Goal: Download file/media

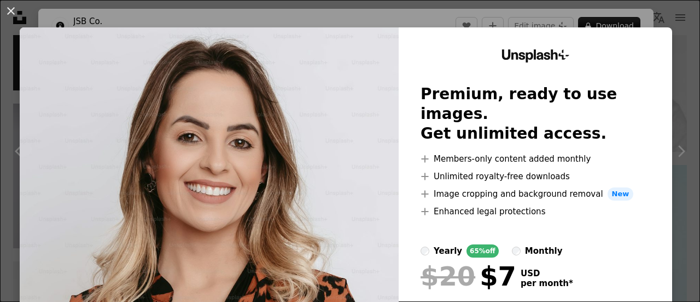
scroll to position [82, 0]
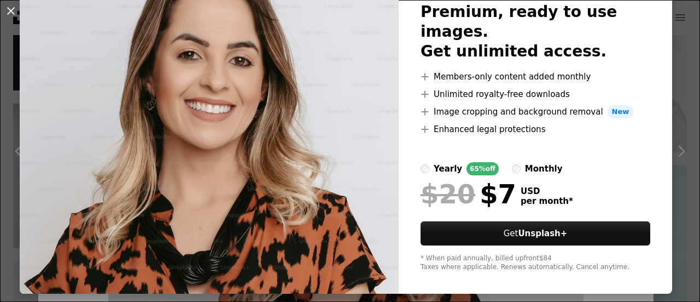
click at [674, 168] on div "An X shape Unsplash+ Premium, ready to use images. Get unlimited access. A plus…" at bounding box center [350, 151] width 700 height 302
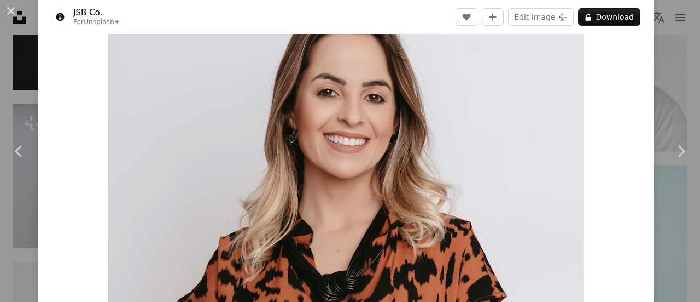
scroll to position [164, 0]
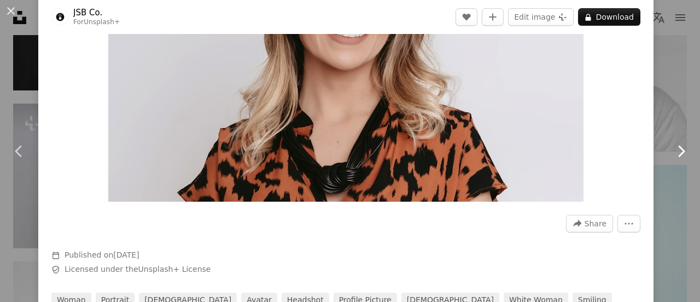
click at [673, 153] on icon "Chevron right" at bounding box center [682, 151] width 18 height 18
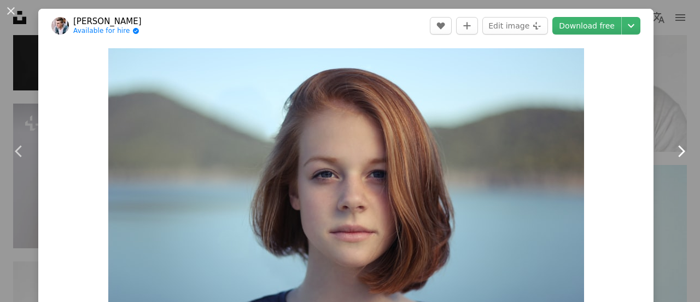
click at [673, 151] on icon "Chevron right" at bounding box center [682, 151] width 18 height 18
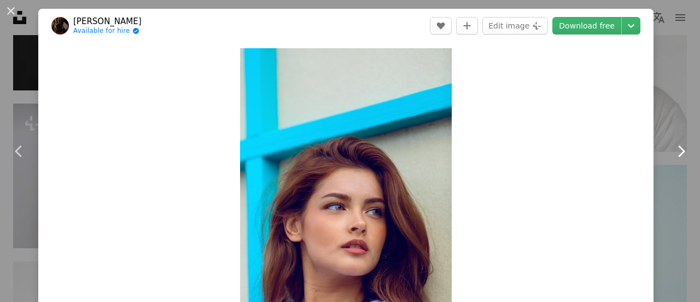
click at [673, 151] on icon "Chevron right" at bounding box center [682, 151] width 18 height 18
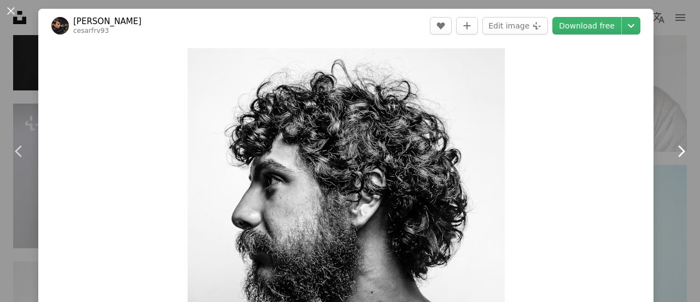
click at [673, 151] on icon "Chevron right" at bounding box center [682, 151] width 18 height 18
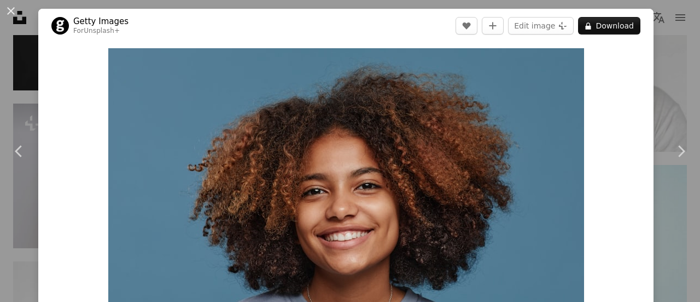
click at [672, 95] on div "An X shape Chevron left Chevron right Getty Images For Unsplash+ A heart A plus…" at bounding box center [350, 151] width 700 height 302
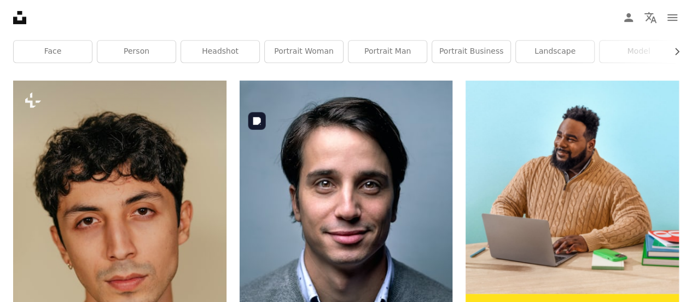
scroll to position [109, 0]
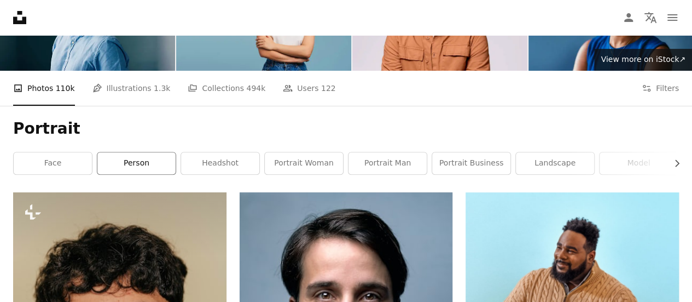
click at [156, 157] on link "person" at bounding box center [136, 163] width 78 height 22
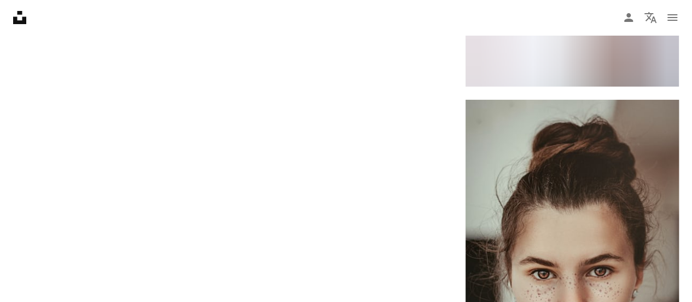
scroll to position [2244, 0]
